Goal: Navigation & Orientation: Find specific page/section

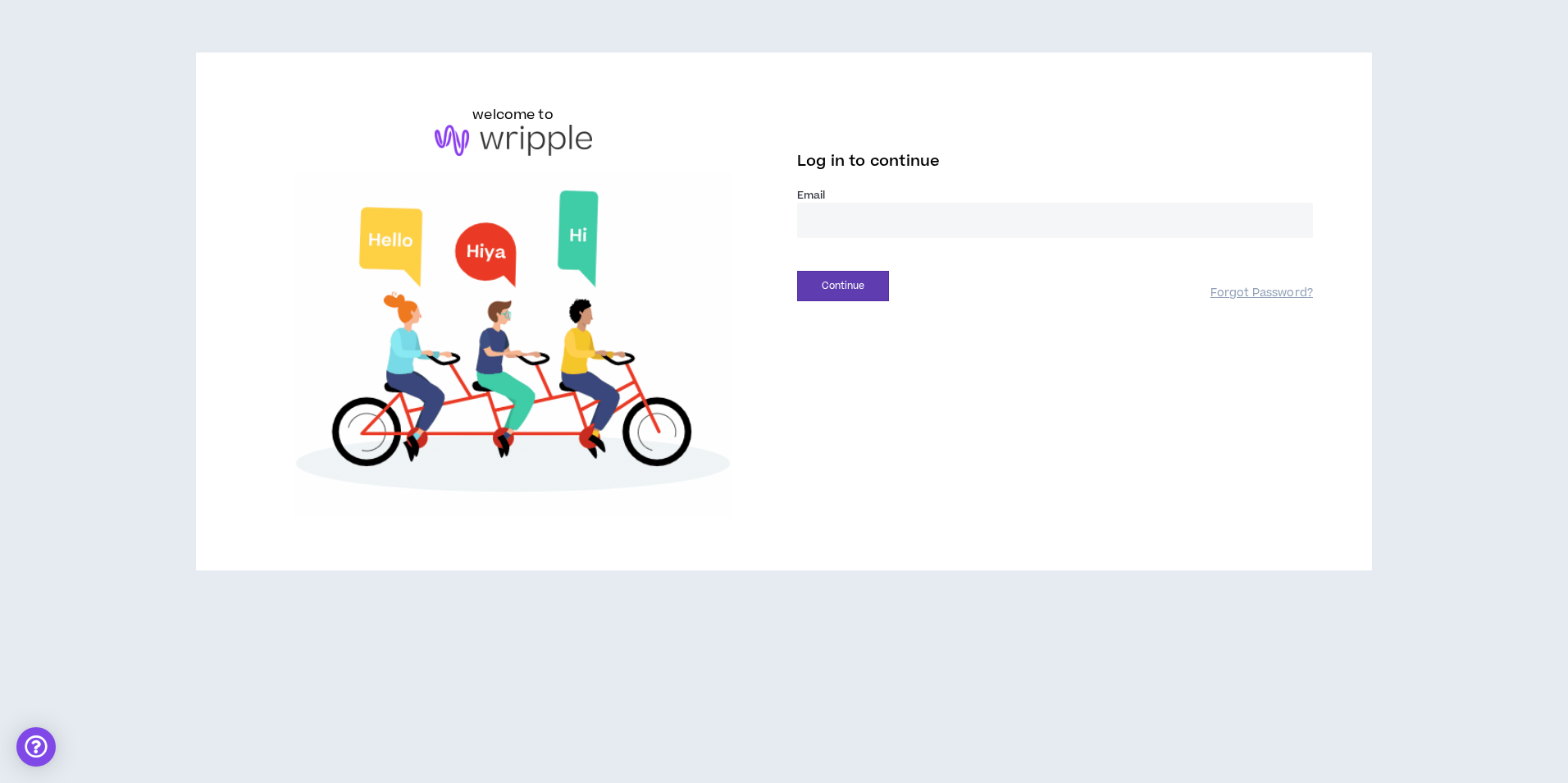
click at [822, 215] on input "email" at bounding box center [1054, 220] width 516 height 35
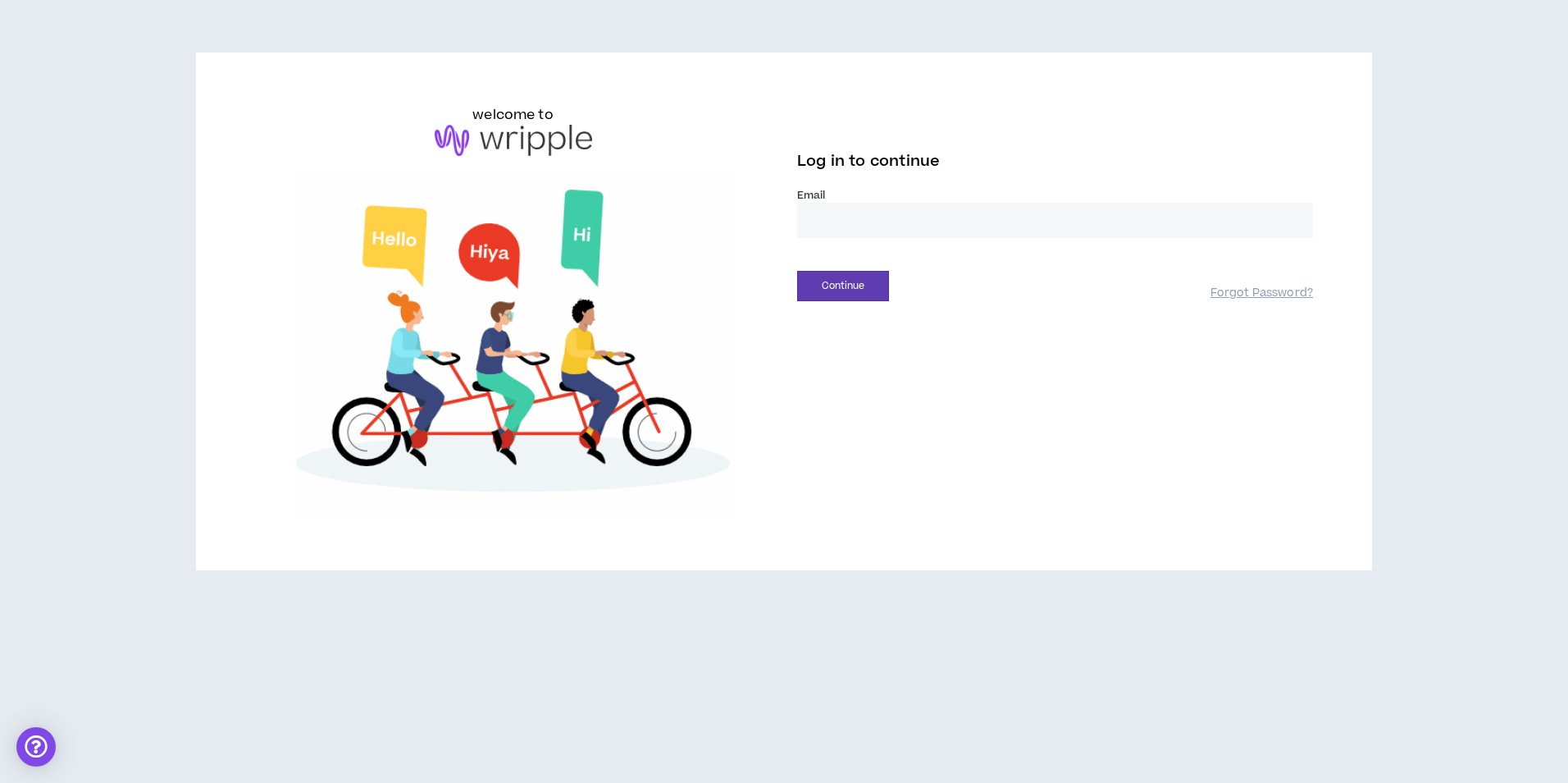
type input "**********"
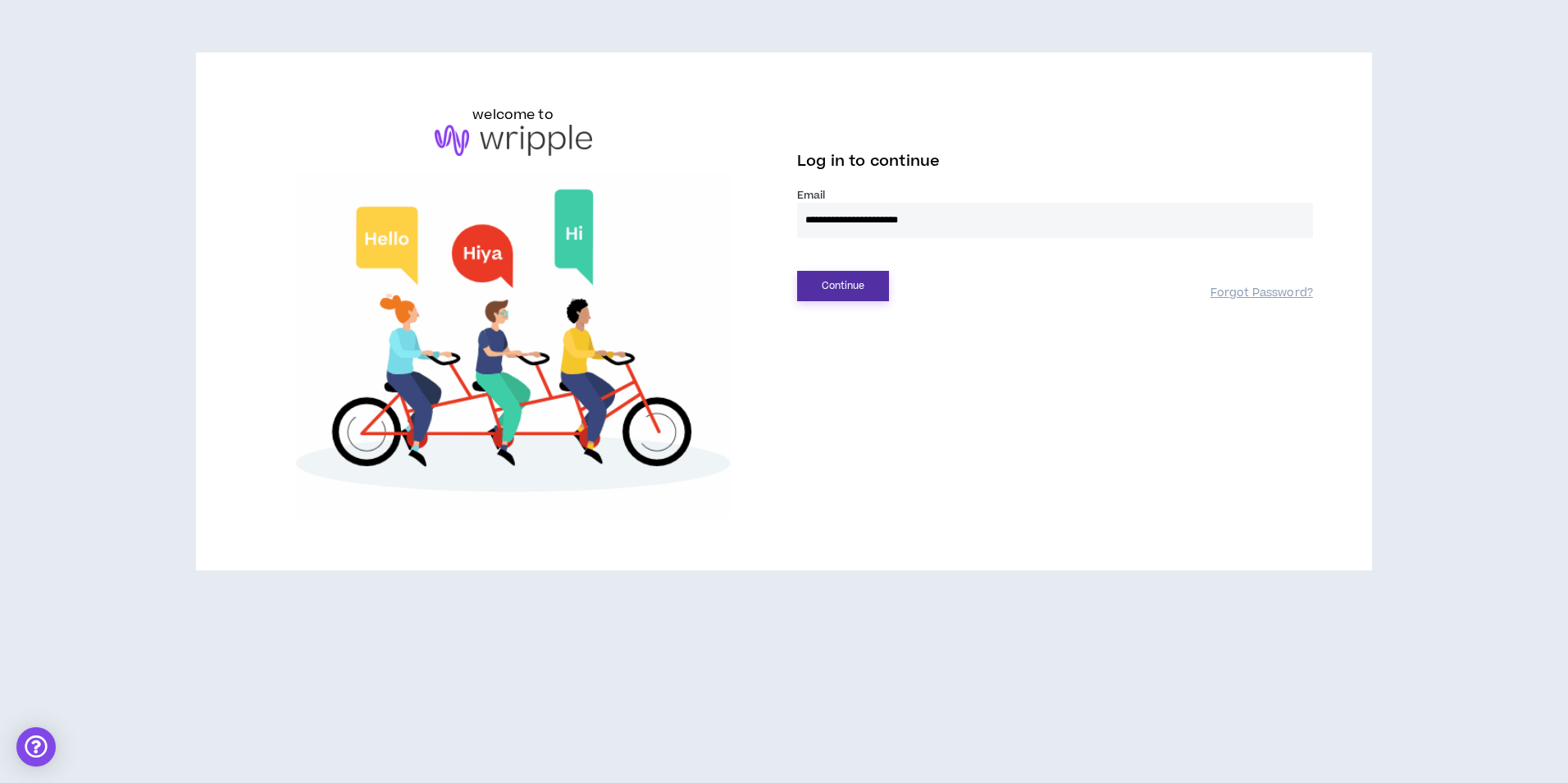
click at [848, 285] on button "Continue" at bounding box center [843, 286] width 92 height 31
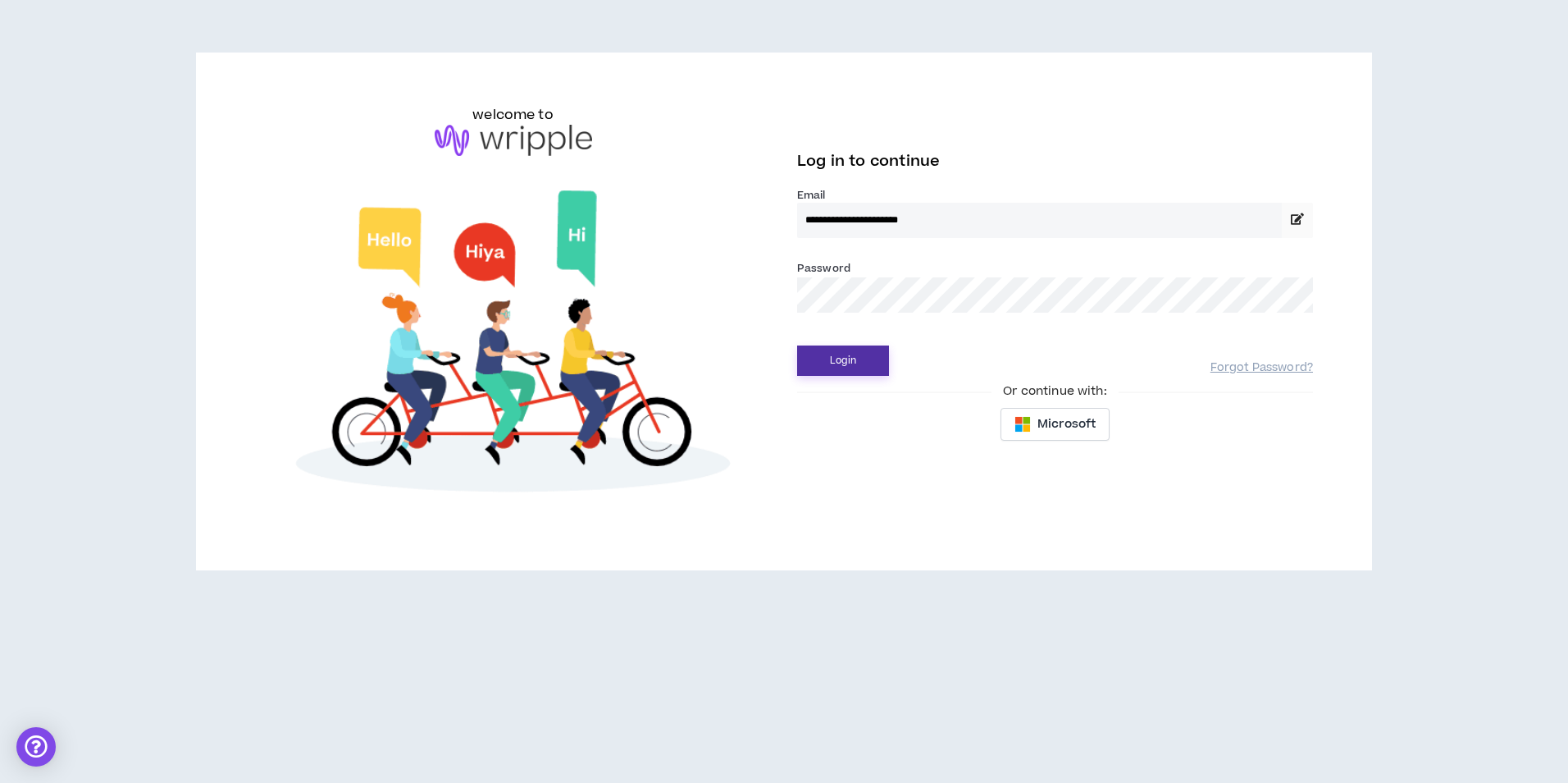
click at [838, 366] on button "Login" at bounding box center [843, 361] width 92 height 31
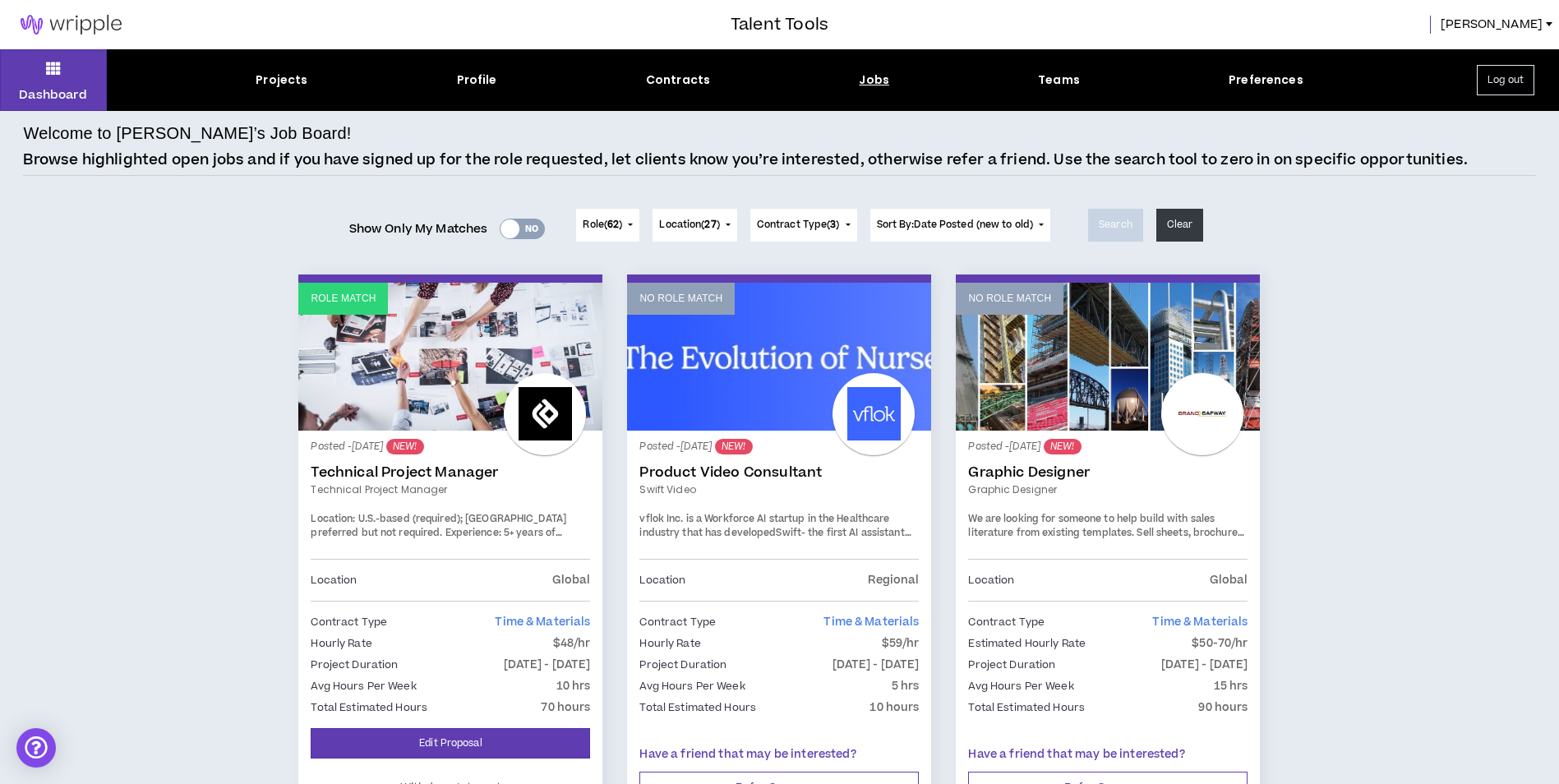
click at [300, 66] on div "Dashboard Projects Profile Contracts Jobs Teams Preferences Log out" at bounding box center [780, 80] width 1559 height 62
click at [285, 79] on div "Projects" at bounding box center [282, 80] width 52 height 17
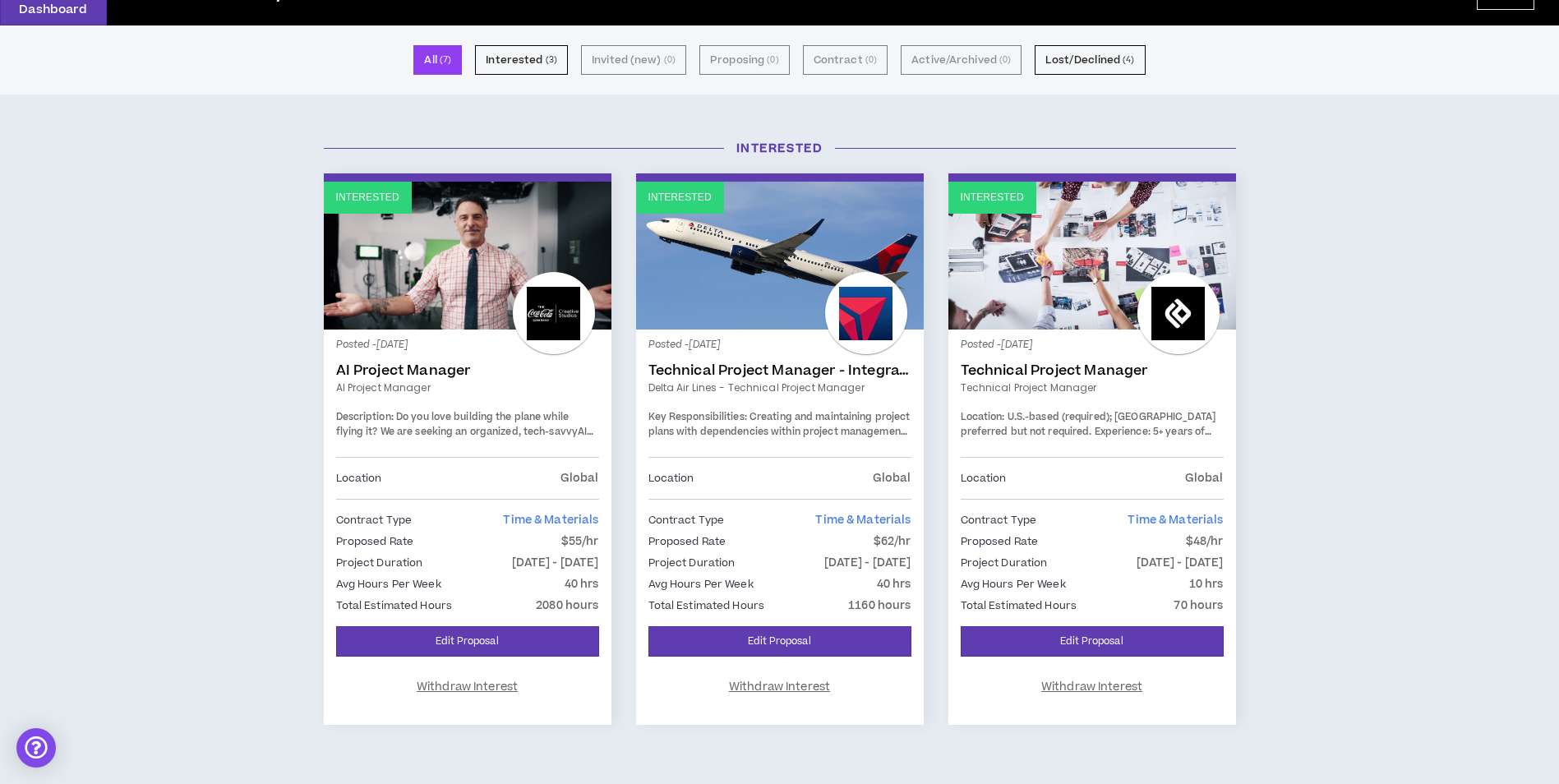
scroll to position [86, 0]
